Goal: Task Accomplishment & Management: Complete application form

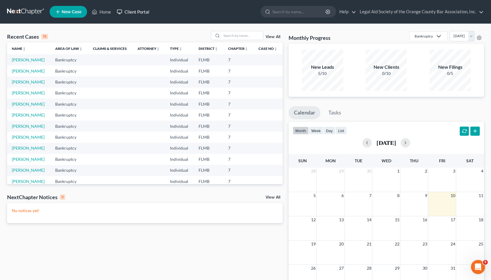
click at [140, 11] on link "Client Portal" at bounding box center [133, 11] width 38 height 11
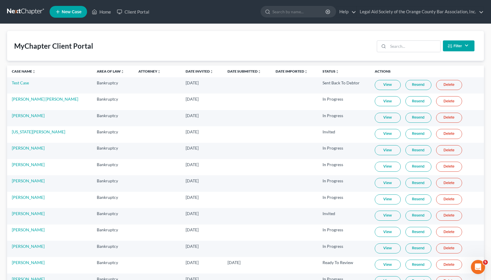
click at [26, 69] on th "Case Name unfold_more expand_more expand_less" at bounding box center [49, 72] width 85 height 12
click at [23, 71] on link "Case Name unfold_more expand_more expand_less" at bounding box center [24, 71] width 24 height 4
click at [23, 71] on link "Case Name unfold_more expand_more expand_less" at bounding box center [24, 71] width 25 height 4
click at [24, 132] on link "[PERSON_NAME]" at bounding box center [28, 131] width 33 height 5
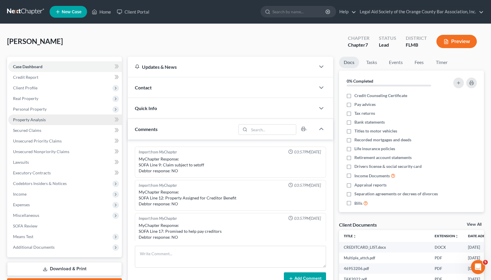
scroll to position [128, 0]
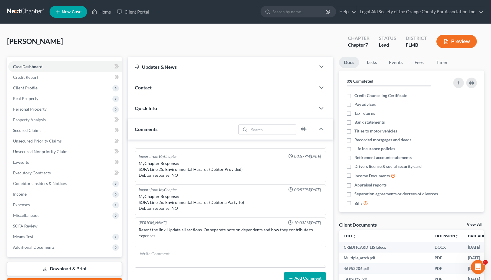
click at [172, 87] on div "Contact" at bounding box center [222, 87] width 188 height 20
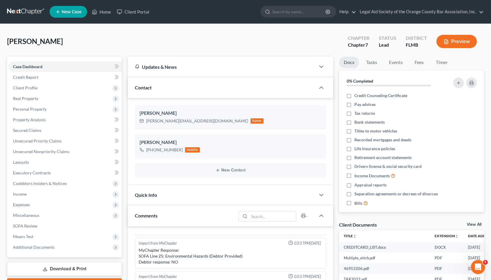
click at [172, 194] on div "Quick Info" at bounding box center [222, 195] width 188 height 20
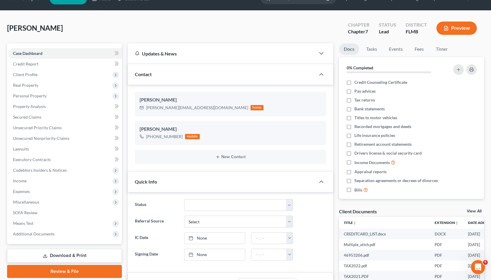
scroll to position [0, 0]
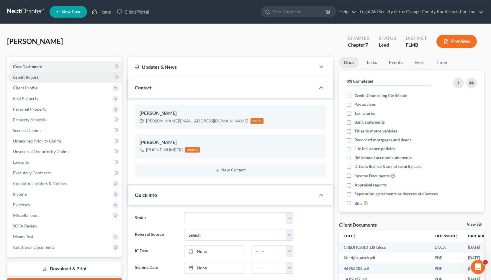
click at [46, 80] on link "Credit Report" at bounding box center [65, 77] width 114 height 11
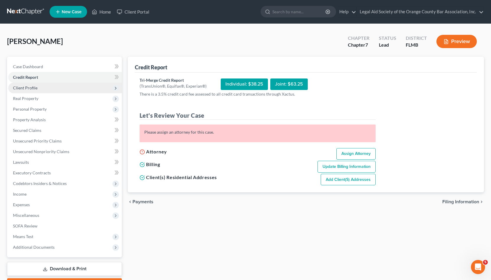
click at [77, 89] on span "Client Profile" at bounding box center [65, 88] width 114 height 11
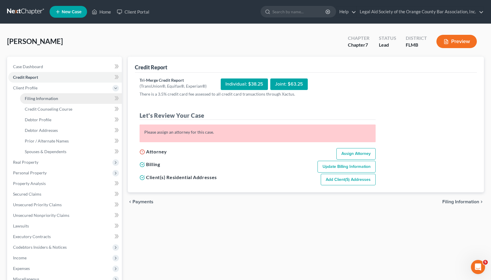
click at [76, 97] on link "Filing Information" at bounding box center [71, 98] width 102 height 11
select select "1"
select select "0"
select select "15"
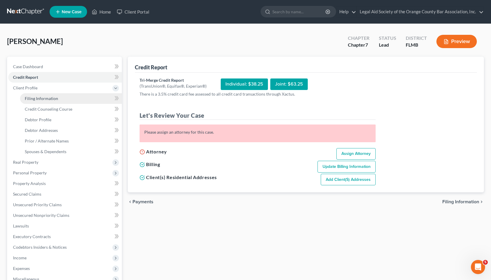
select select "9"
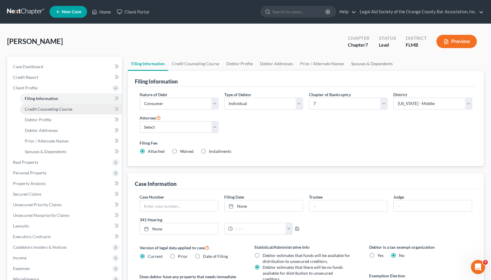
click at [88, 107] on link "Credit Counseling Course" at bounding box center [71, 109] width 102 height 11
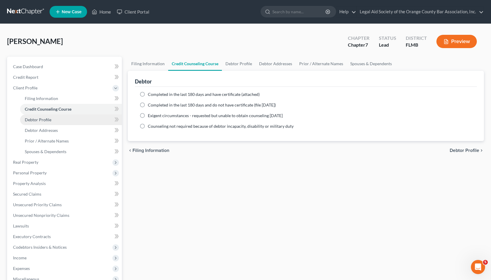
click at [89, 119] on link "Debtor Profile" at bounding box center [71, 120] width 102 height 11
select select "3"
select select "5"
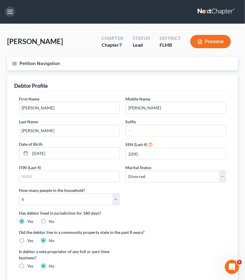
click at [12, 16] on button "button" at bounding box center [10, 11] width 11 height 11
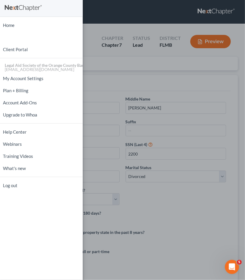
click at [89, 17] on div "Home New Case Client Portal Legal Aid Society of the Orange County Bar Associat…" at bounding box center [122, 140] width 245 height 280
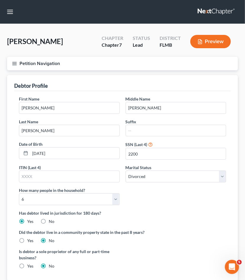
click at [12, 63] on icon "button" at bounding box center [14, 63] width 5 height 5
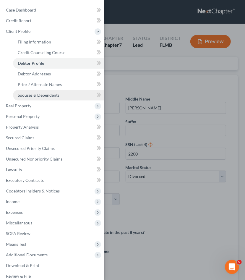
click at [42, 96] on span "Spouses & Dependents" at bounding box center [39, 94] width 42 height 5
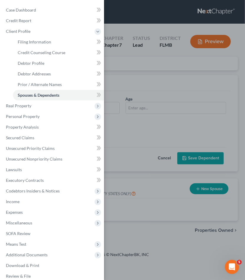
click at [126, 82] on div "Case Dashboard Payments Invoices Payments Payments Credit Report Client Profile" at bounding box center [122, 140] width 245 height 280
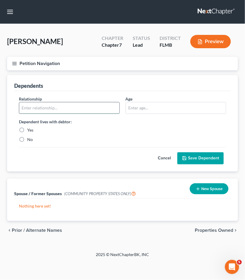
click at [81, 106] on input "text" at bounding box center [69, 107] width 100 height 11
click at [176, 18] on nav "Home New Case Client Portal Legal Aid Society of the Orange County Bar Associat…" at bounding box center [122, 12] width 245 height 24
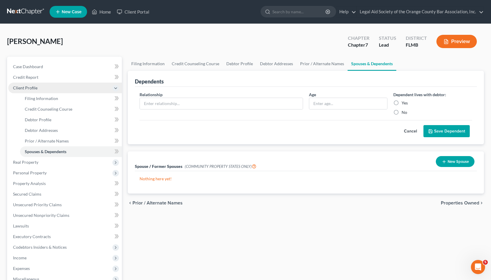
click at [36, 86] on span "Client Profile" at bounding box center [25, 87] width 25 height 5
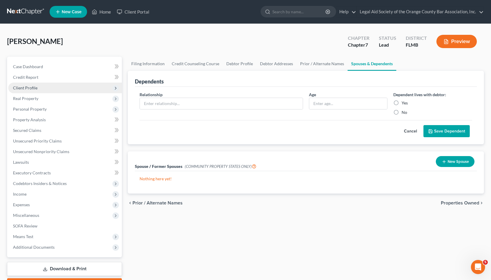
click at [66, 86] on span "Client Profile" at bounding box center [65, 88] width 114 height 11
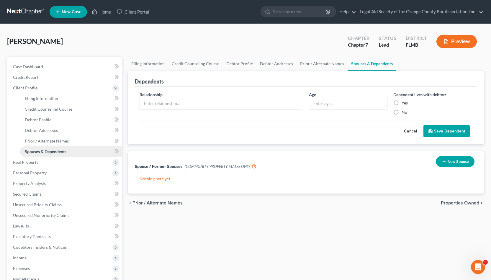
click at [68, 153] on link "Spouses & Dependents" at bounding box center [71, 151] width 102 height 11
click at [69, 143] on link "Prior / Alternate Names" at bounding box center [71, 141] width 102 height 11
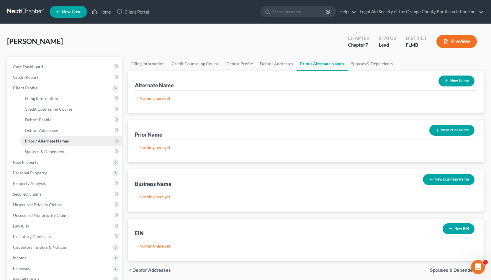
click at [69, 146] on link "Prior / Alternate Names" at bounding box center [71, 141] width 102 height 11
click at [71, 152] on link "Spouses & Dependents" at bounding box center [71, 151] width 102 height 11
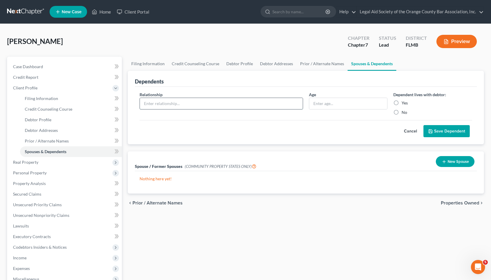
click at [210, 102] on input "text" at bounding box center [221, 103] width 163 height 11
type input "daughter"
click at [342, 105] on input "text" at bounding box center [348, 103] width 78 height 11
type input "26"
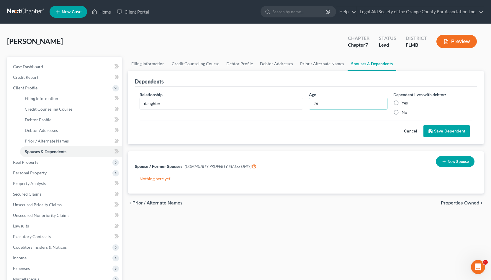
click at [402, 101] on label "Yes" at bounding box center [405, 103] width 6 height 6
click at [404, 101] on input "Yes" at bounding box center [406, 102] width 4 height 4
radio input "true"
click at [439, 128] on button "Save Dependent" at bounding box center [447, 131] width 46 height 12
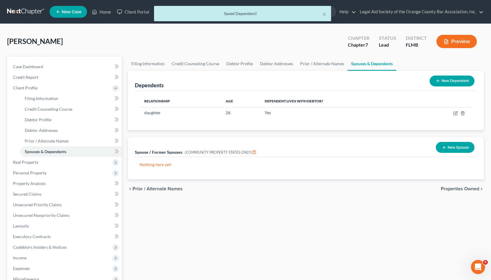
click at [443, 82] on button "New Dependent" at bounding box center [452, 81] width 45 height 11
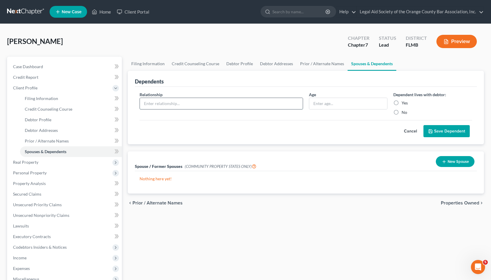
click at [242, 103] on input "text" at bounding box center [221, 103] width 163 height 11
type input "daughter"
click at [336, 101] on input "text" at bounding box center [348, 103] width 78 height 11
type input "29"
click at [402, 102] on label "Yes" at bounding box center [405, 103] width 6 height 6
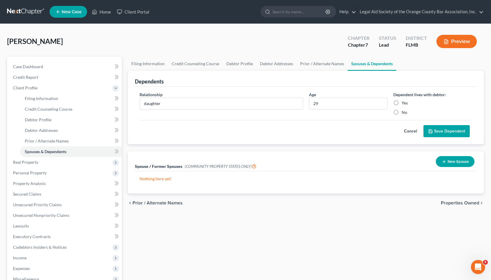
click at [404, 102] on input "Yes" at bounding box center [406, 102] width 4 height 4
radio input "true"
click at [432, 130] on icon "submit" at bounding box center [431, 132] width 4 height 4
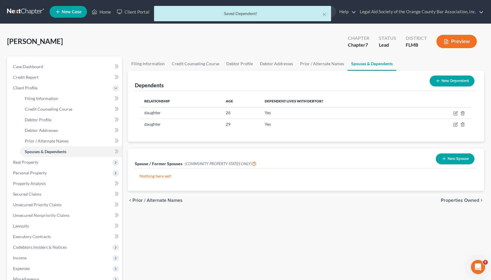
click at [440, 80] on button "New Dependent" at bounding box center [452, 81] width 45 height 11
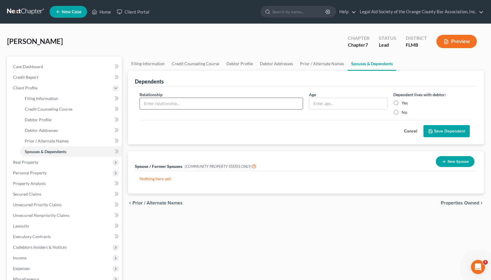
click at [242, 101] on input "text" at bounding box center [221, 103] width 163 height 11
type input "grandson"
click at [328, 102] on input "text" at bounding box center [348, 103] width 78 height 11
type input "5"
click at [402, 103] on label "Yes" at bounding box center [405, 103] width 6 height 6
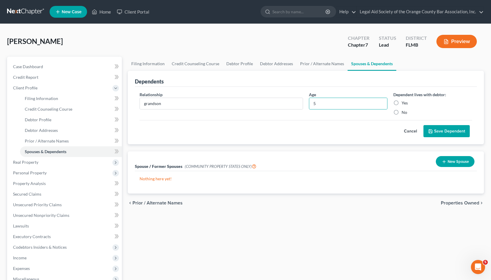
click at [404, 103] on input "Yes" at bounding box center [406, 102] width 4 height 4
radio input "true"
click at [437, 131] on button "Save Dependent" at bounding box center [447, 131] width 46 height 12
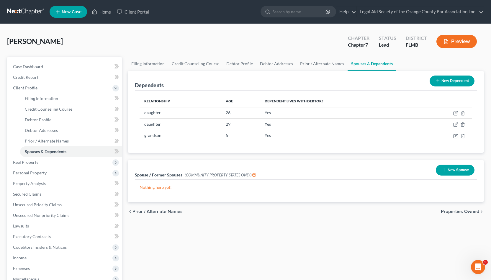
click at [458, 81] on button "New Dependent" at bounding box center [452, 81] width 45 height 11
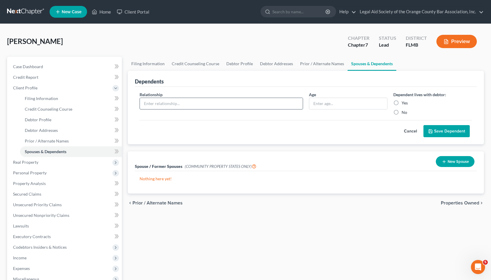
click at [253, 106] on input "text" at bounding box center [221, 103] width 163 height 11
type input "d"
type input "granddaughter"
click at [346, 102] on input "text" at bounding box center [348, 103] width 78 height 11
type input "3"
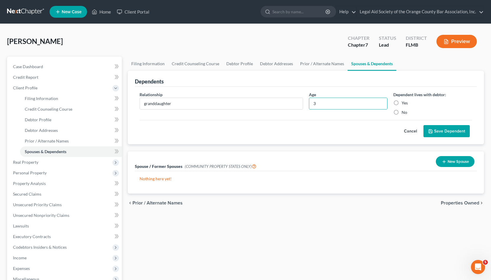
click at [403, 101] on label "Yes" at bounding box center [405, 103] width 6 height 6
click at [404, 101] on input "Yes" at bounding box center [406, 102] width 4 height 4
radio input "true"
click at [448, 129] on button "Save Dependent" at bounding box center [447, 131] width 46 height 12
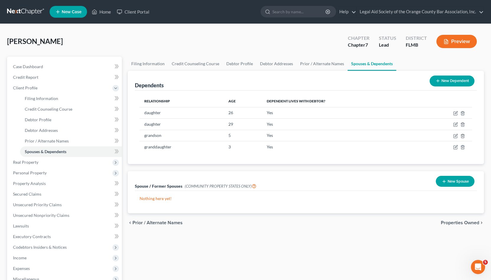
click at [456, 182] on button "New Spouse" at bounding box center [455, 181] width 39 height 11
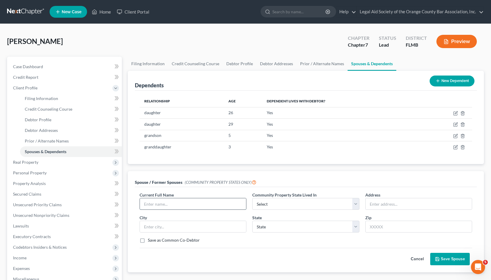
click at [230, 206] on input "text" at bounding box center [193, 203] width 106 height 11
type input "b"
type input "n/a"
click at [197, 223] on input "text" at bounding box center [193, 226] width 106 height 11
select select "9"
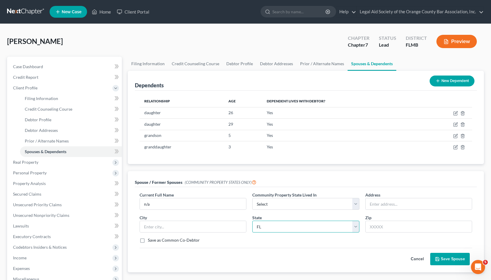
click option "FL" at bounding box center [0, 0] width 0 height 0
click at [269, 209] on div "Current Full Name * n/a Community Property State Lived In * Select AZ CA GU ID …" at bounding box center [306, 220] width 339 height 56
click at [457, 256] on button "Save Spouse" at bounding box center [450, 259] width 40 height 12
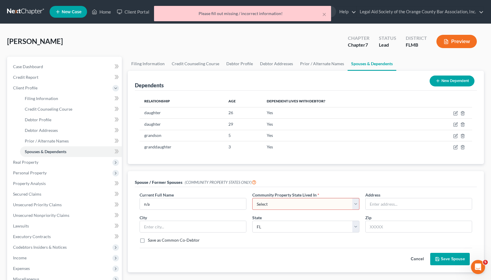
select select "0"
click option "AZ" at bounding box center [0, 0] width 0 height 0
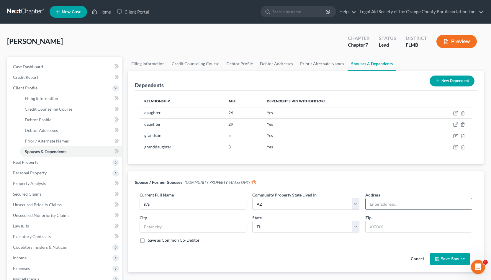
click at [407, 209] on input "text" at bounding box center [419, 203] width 106 height 11
type input "n/a"
click at [234, 222] on input "text" at bounding box center [193, 226] width 106 height 11
type input "n/a"
click at [447, 259] on button "Save Spouse" at bounding box center [450, 259] width 40 height 12
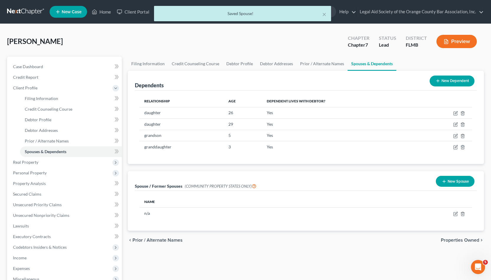
scroll to position [32, 0]
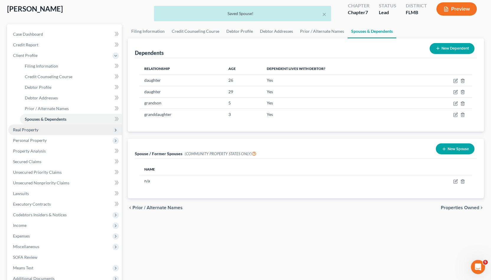
click at [92, 133] on span "Real Property" at bounding box center [65, 130] width 114 height 11
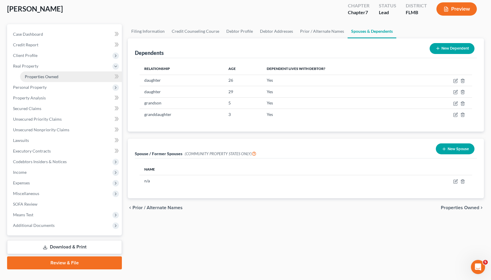
click at [90, 76] on link "Properties Owned" at bounding box center [71, 76] width 102 height 11
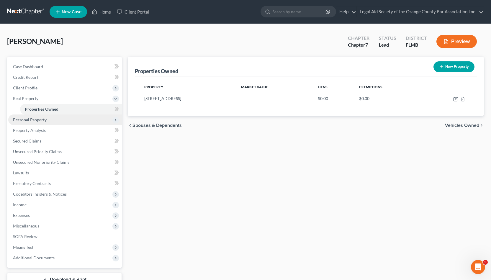
click at [86, 123] on span "Personal Property" at bounding box center [65, 120] width 114 height 11
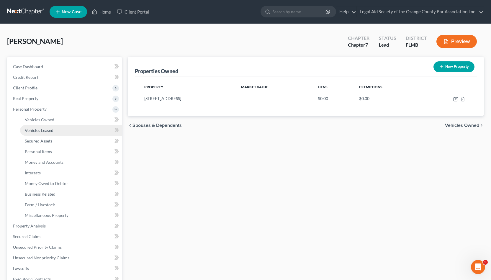
click at [86, 130] on link "Vehicles Leased" at bounding box center [71, 130] width 102 height 11
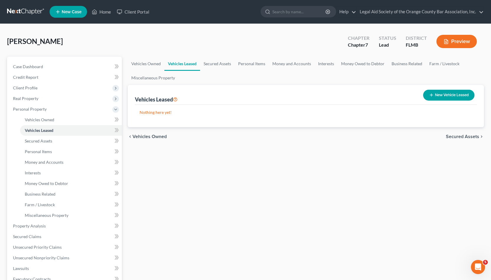
click at [430, 94] on icon "button" at bounding box center [431, 95] width 5 height 5
select select "0"
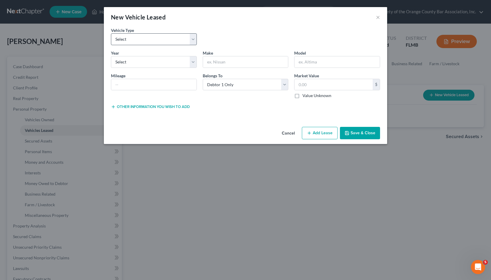
click at [250, 35] on div "Vehicle Type * Select Automobile Truck Trailer Watercraft Aircraft Motor Home A…" at bounding box center [245, 38] width 275 height 23
select select "0"
click option "Automobile" at bounding box center [0, 0] width 0 height 0
click at [220, 62] on input "text" at bounding box center [245, 61] width 85 height 11
type input "n/a"
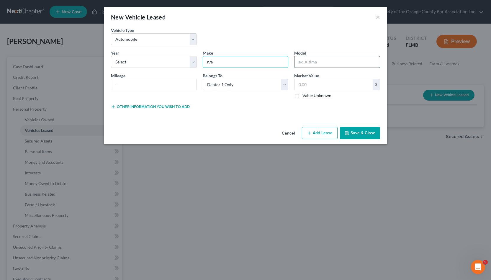
click at [314, 57] on input "text" at bounding box center [337, 61] width 85 height 11
type input "n/a"
click option "Select" at bounding box center [0, 0] width 0 height 0
click at [172, 81] on input "text" at bounding box center [153, 84] width 85 height 11
click at [356, 130] on button "Save & Close" at bounding box center [360, 133] width 40 height 12
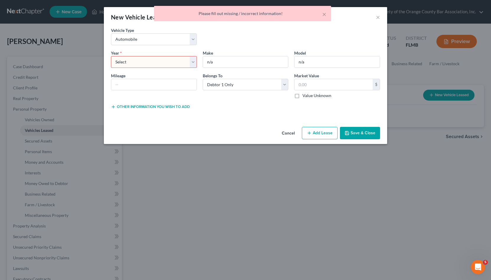
select select "0"
click option "2026" at bounding box center [0, 0] width 0 height 0
click at [362, 127] on button "Save & Close" at bounding box center [360, 133] width 40 height 12
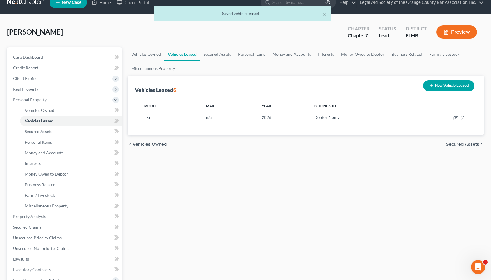
scroll to position [10, 0]
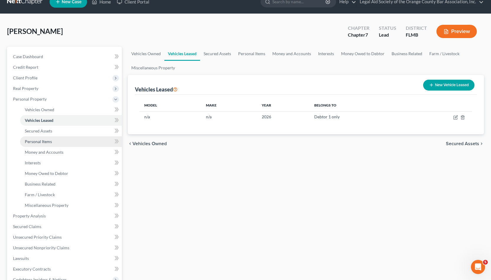
click at [90, 142] on link "Personal Items" at bounding box center [71, 141] width 102 height 11
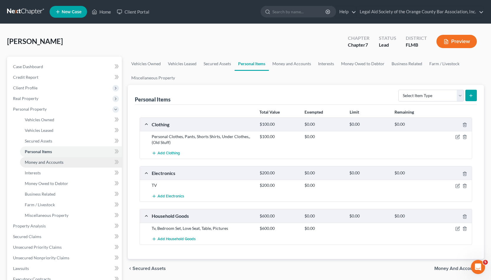
click at [89, 162] on link "Money and Accounts" at bounding box center [71, 162] width 102 height 11
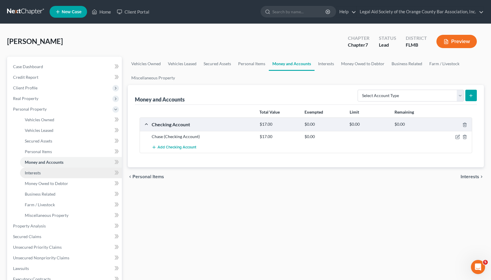
click at [88, 173] on link "Interests" at bounding box center [71, 173] width 102 height 11
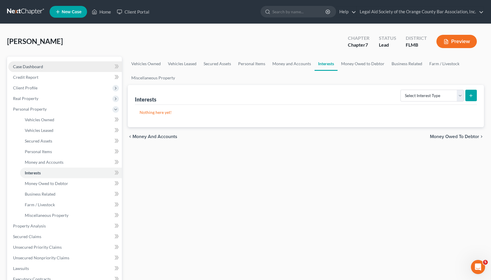
click at [92, 65] on link "Case Dashboard" at bounding box center [65, 66] width 114 height 11
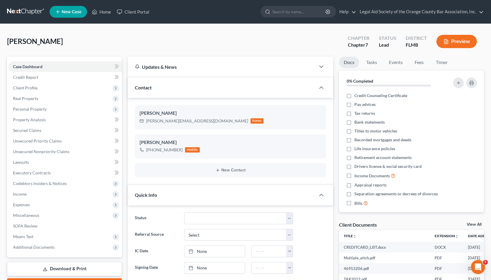
scroll to position [122, 0]
click at [54, 104] on span "Personal Property" at bounding box center [65, 109] width 114 height 11
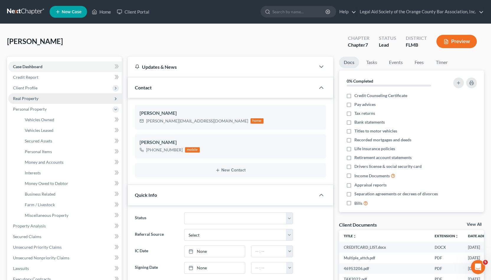
click at [40, 97] on span "Real Property" at bounding box center [65, 98] width 114 height 11
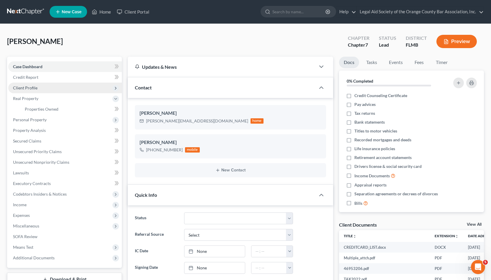
click at [44, 87] on span "Client Profile" at bounding box center [65, 88] width 114 height 11
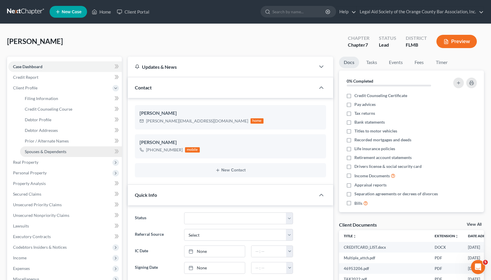
click at [52, 151] on span "Spouses & Dependents" at bounding box center [46, 151] width 42 height 5
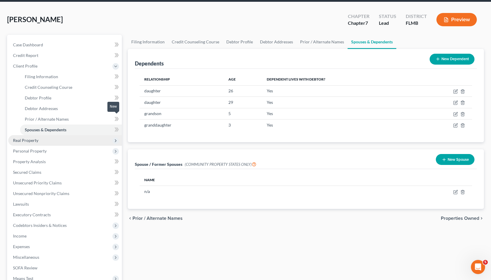
scroll to position [17, 0]
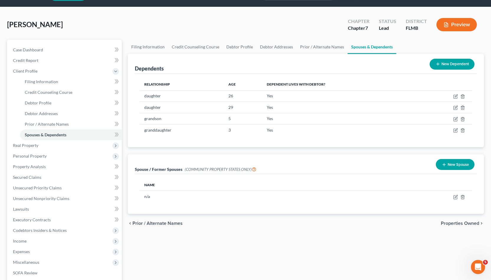
click at [466, 27] on button "Preview" at bounding box center [457, 24] width 40 height 13
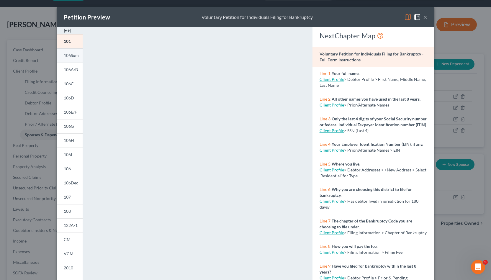
click at [68, 58] on link "106Sum" at bounding box center [70, 55] width 26 height 14
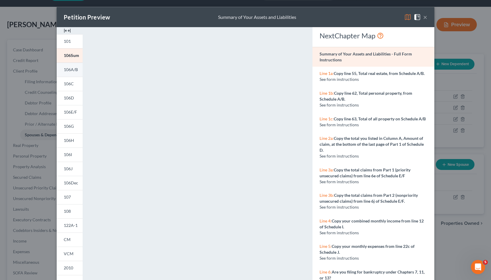
click at [69, 72] on span "106A/B" at bounding box center [71, 69] width 14 height 5
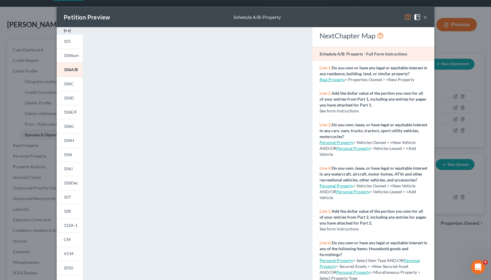
click at [424, 17] on button "×" at bounding box center [425, 17] width 4 height 7
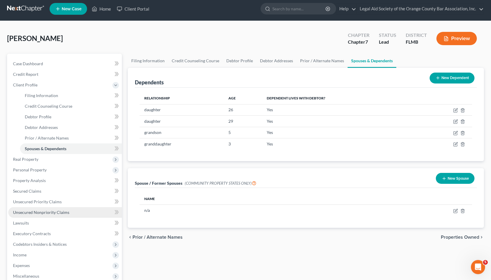
scroll to position [0, 0]
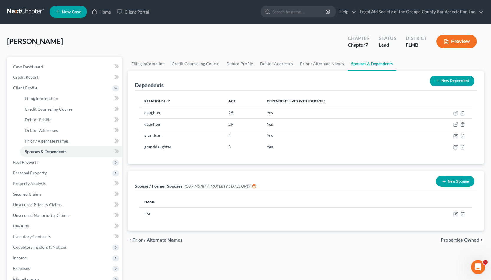
click at [470, 239] on span "Properties Owned" at bounding box center [460, 240] width 38 height 5
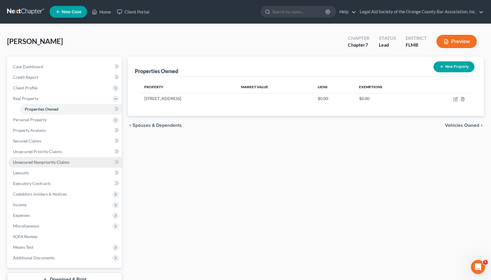
scroll to position [43, 0]
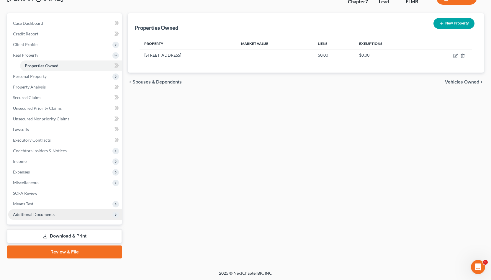
click at [86, 212] on span "Additional Documents" at bounding box center [65, 214] width 114 height 11
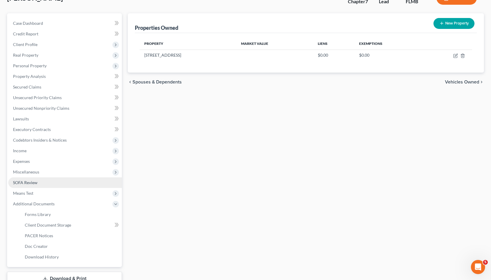
scroll to position [0, 0]
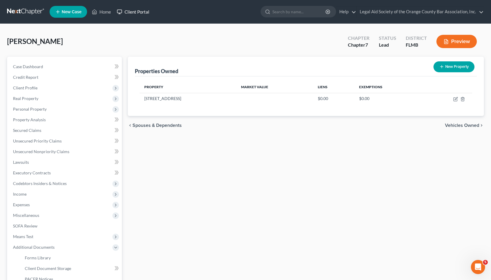
click at [134, 12] on link "Client Portal" at bounding box center [133, 11] width 38 height 11
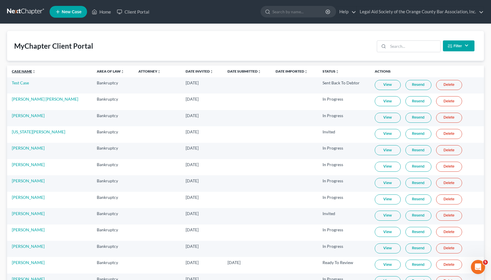
click at [23, 72] on link "Case Name unfold_more expand_more expand_less" at bounding box center [24, 71] width 24 height 4
click at [376, 135] on link "View" at bounding box center [388, 134] width 26 height 10
click at [18, 72] on link "Case Name unfold_more expand_more expand_less" at bounding box center [24, 71] width 24 height 4
click at [380, 134] on link "View" at bounding box center [388, 134] width 26 height 10
click at [16, 132] on link "[PERSON_NAME]" at bounding box center [28, 131] width 33 height 5
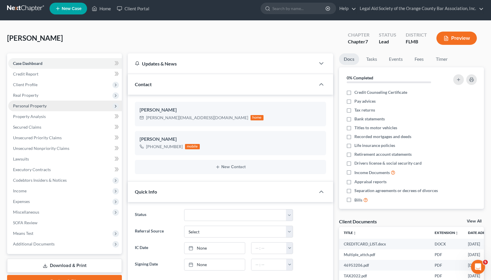
scroll to position [4, 0]
click at [39, 92] on span "Real Property" at bounding box center [65, 95] width 114 height 11
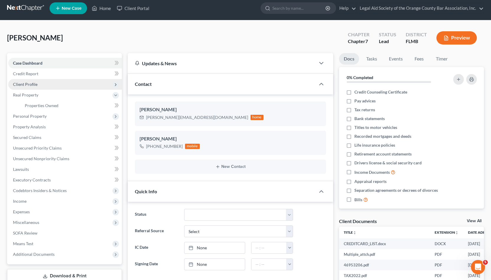
click at [42, 85] on span "Client Profile" at bounding box center [65, 84] width 114 height 11
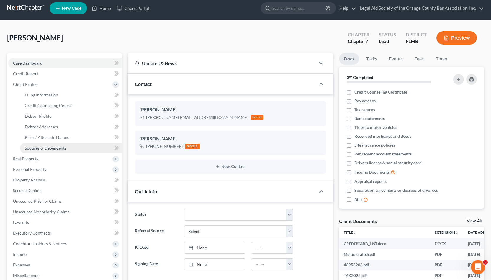
click at [35, 149] on span "Spouses & Dependents" at bounding box center [46, 148] width 42 height 5
